Goal: Check status: Check status

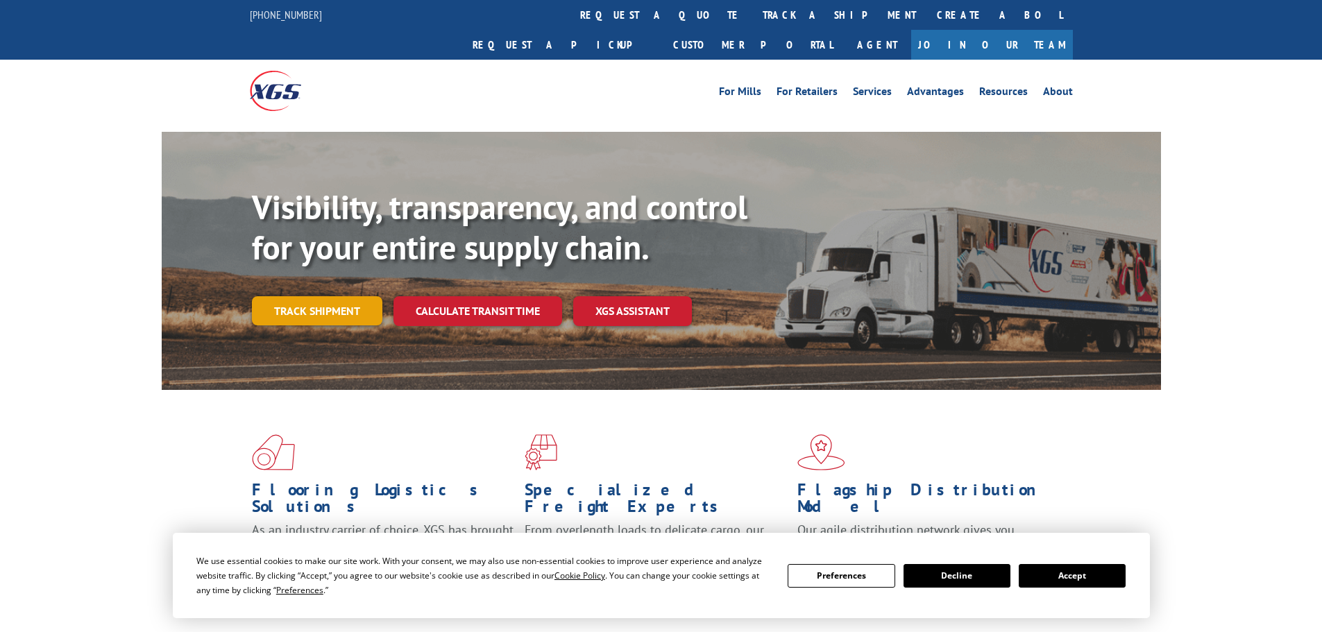
click at [305, 296] on link "Track shipment" at bounding box center [317, 310] width 130 height 29
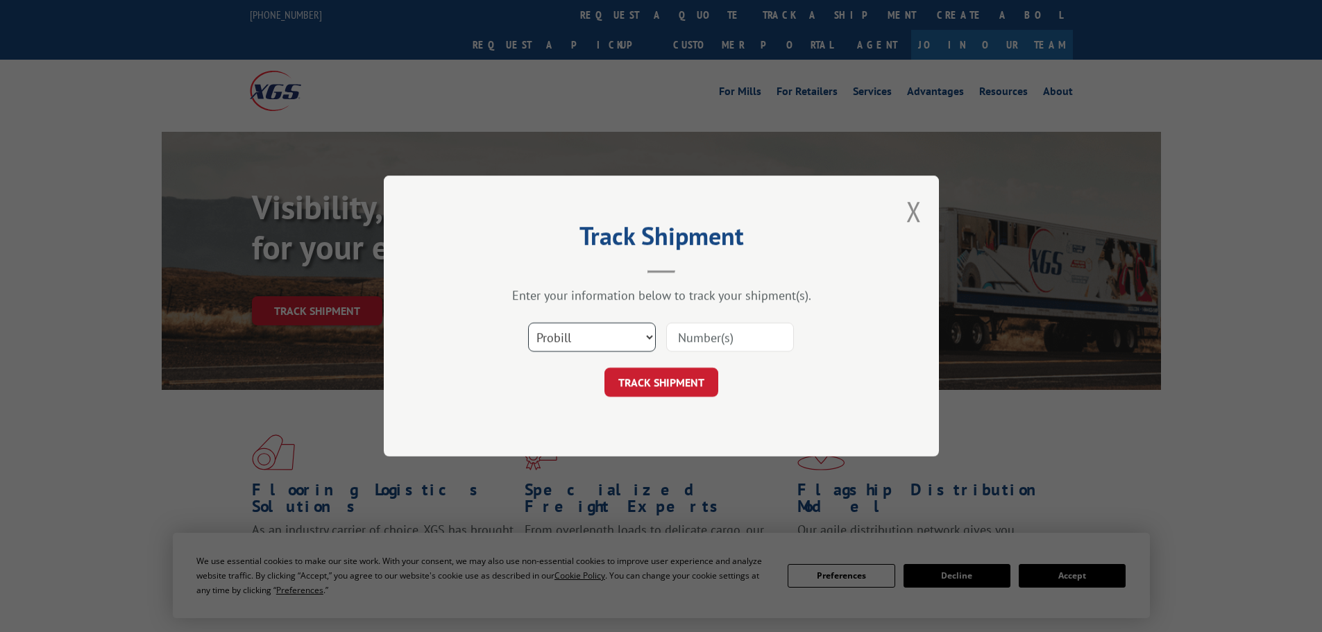
click at [625, 341] on select "Select category... Probill BOL PO" at bounding box center [592, 337] width 128 height 29
click at [528, 323] on select "Select category... Probill BOL PO" at bounding box center [592, 337] width 128 height 29
click at [591, 345] on select "Select category... Probill BOL PO" at bounding box center [592, 337] width 128 height 29
select select "bol"
click at [528, 323] on select "Select category... Probill BOL PO" at bounding box center [592, 337] width 128 height 29
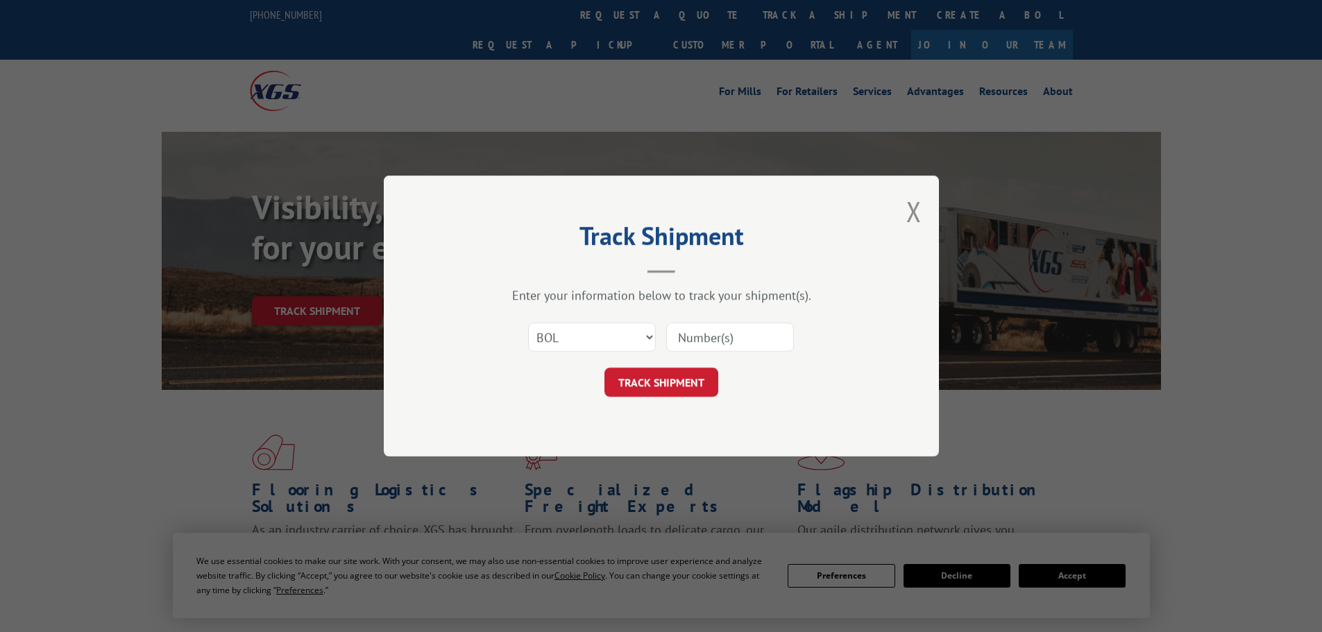
click at [692, 339] on input at bounding box center [730, 337] width 128 height 29
paste input "476341"
type input "476341"
click at [661, 384] on button "TRACK SHIPMENT" at bounding box center [662, 382] width 114 height 29
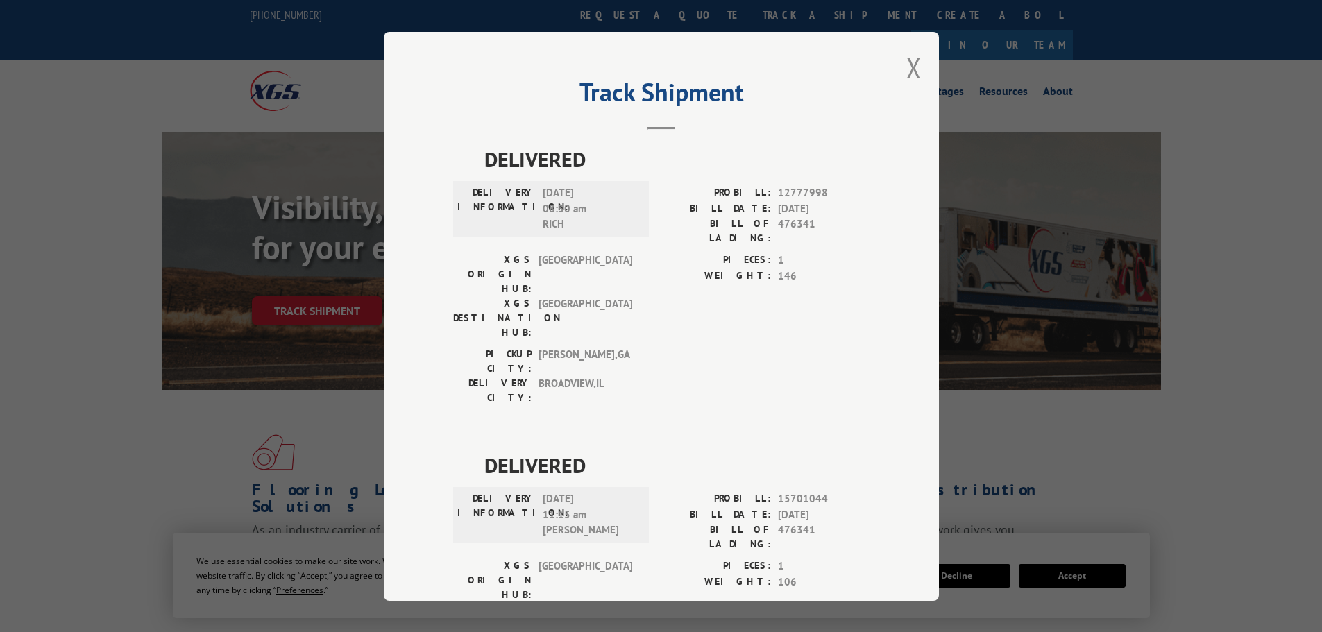
drag, startPoint x: 904, startPoint y: 60, endPoint x: 903, endPoint y: 46, distance: 14.0
click at [906, 60] on button "Close modal" at bounding box center [913, 67] width 15 height 37
